Goal: Task Accomplishment & Management: Use online tool/utility

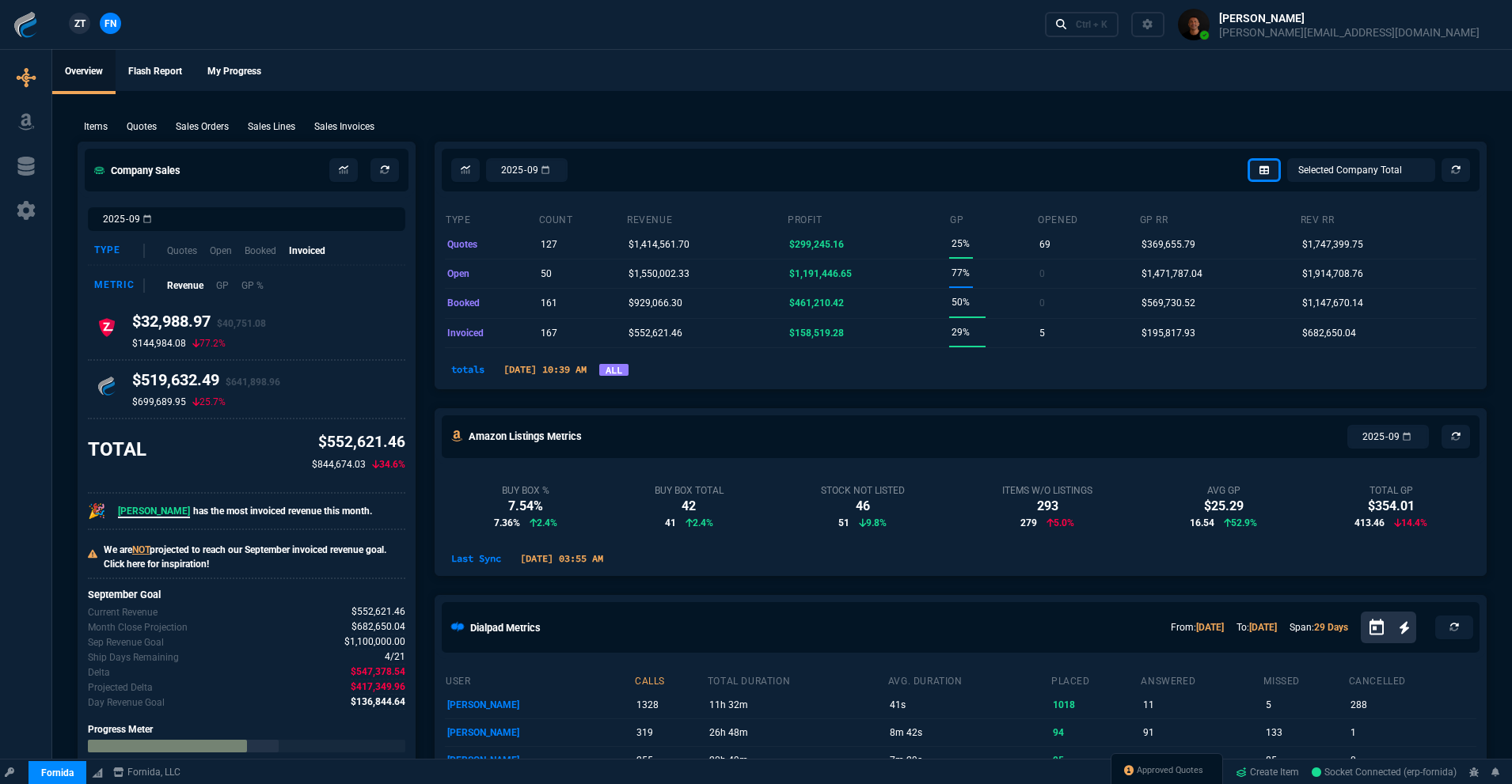
select select "18: totals"
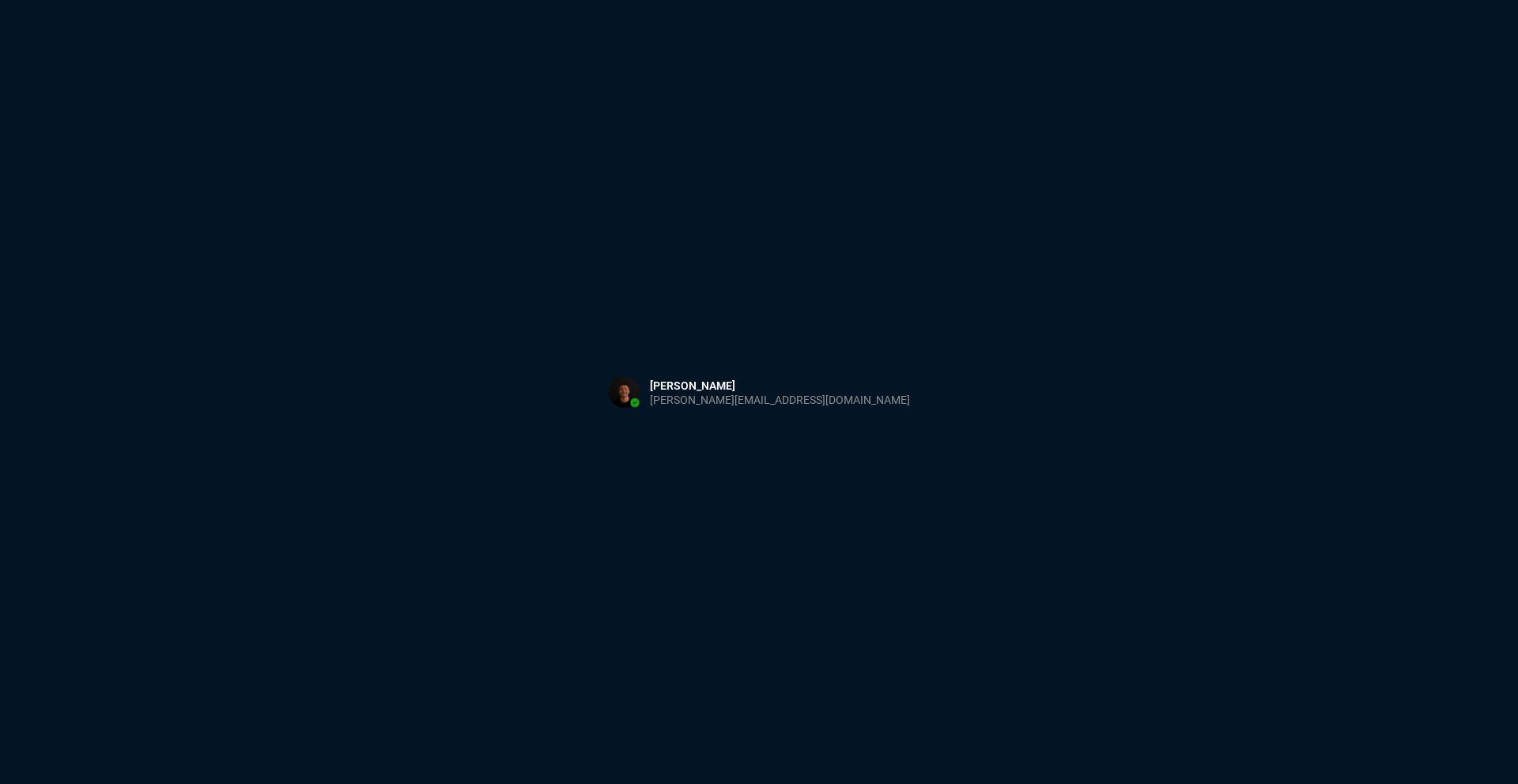
click at [281, 204] on div "Sign in with Microsoft" at bounding box center [759, 392] width 1518 height 784
click at [151, 0] on html at bounding box center [759, 0] width 1518 height 0
click at [383, 0] on html "Copy Next — ChatGPT Close" at bounding box center [759, 0] width 1518 height 0
click at [352, 0] on html "Copy Next — ChatGPT Close" at bounding box center [759, 0] width 1518 height 0
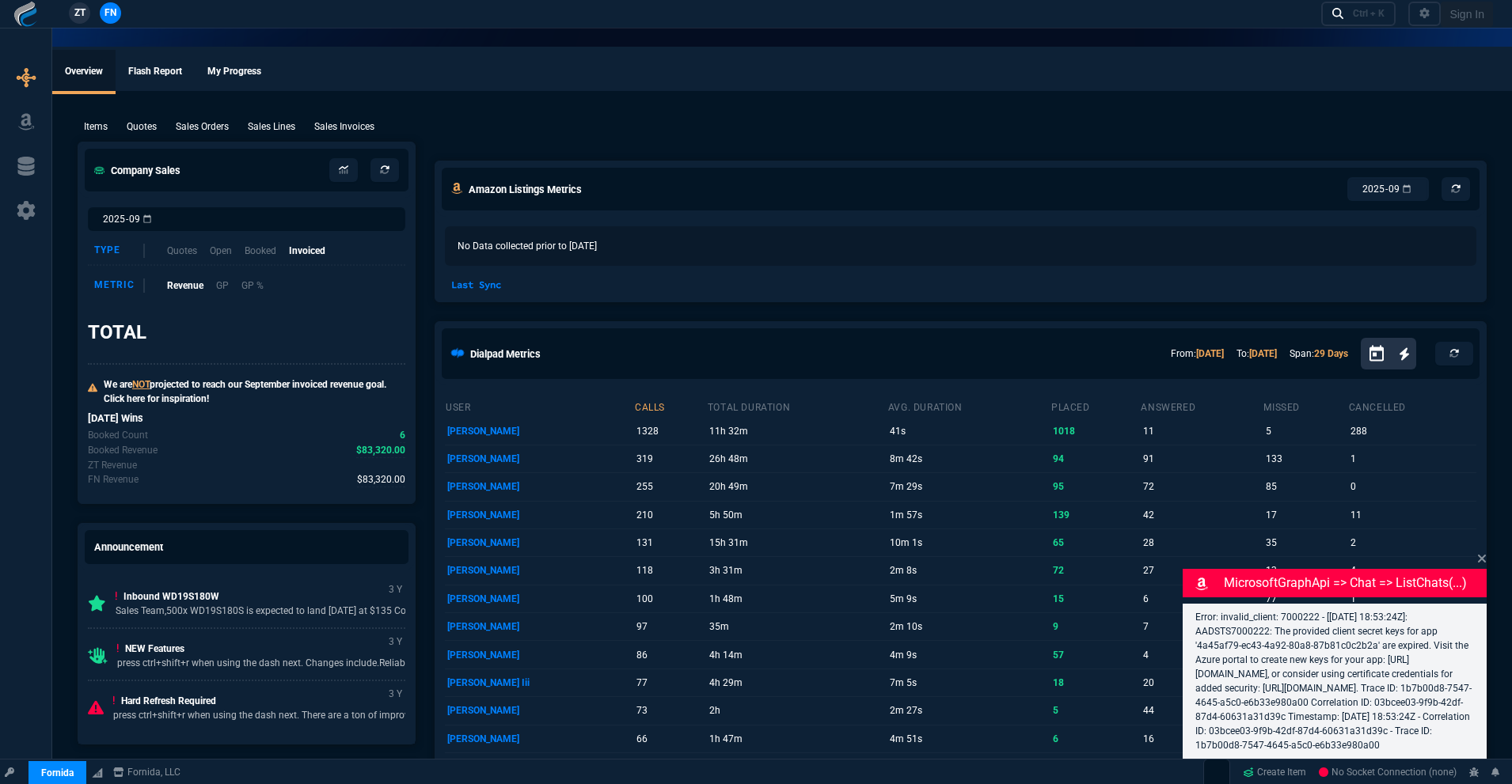
select select "18: totals"
